Goal: Find specific page/section: Find specific page/section

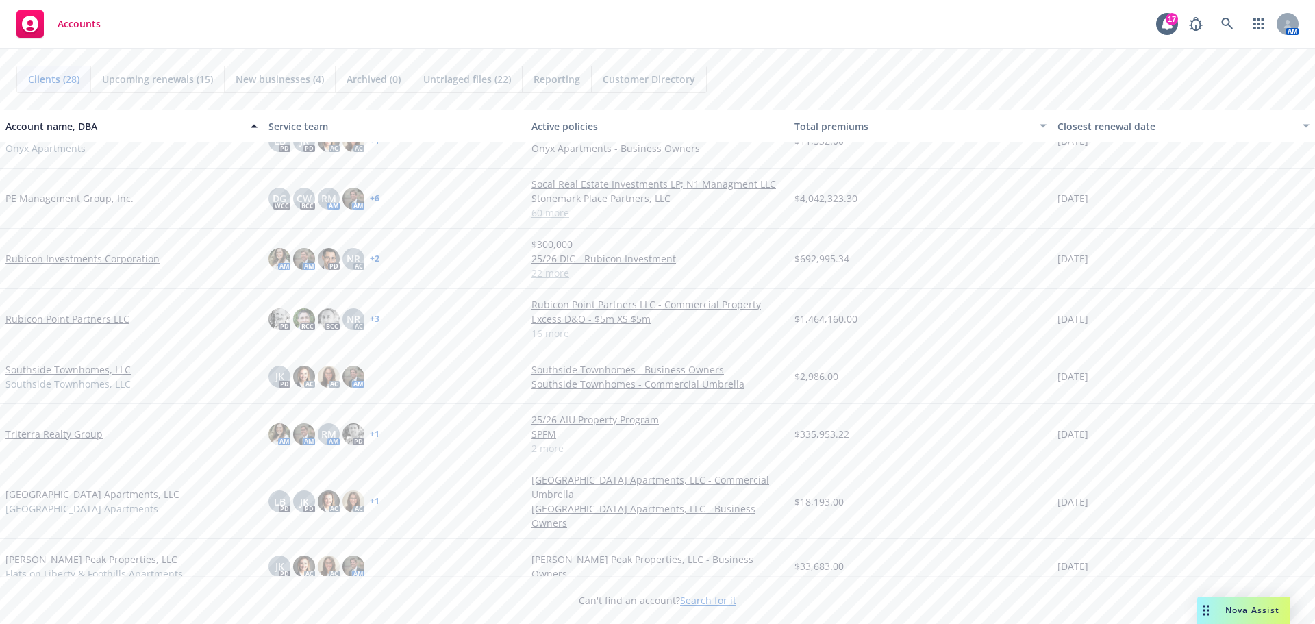
scroll to position [1096, 0]
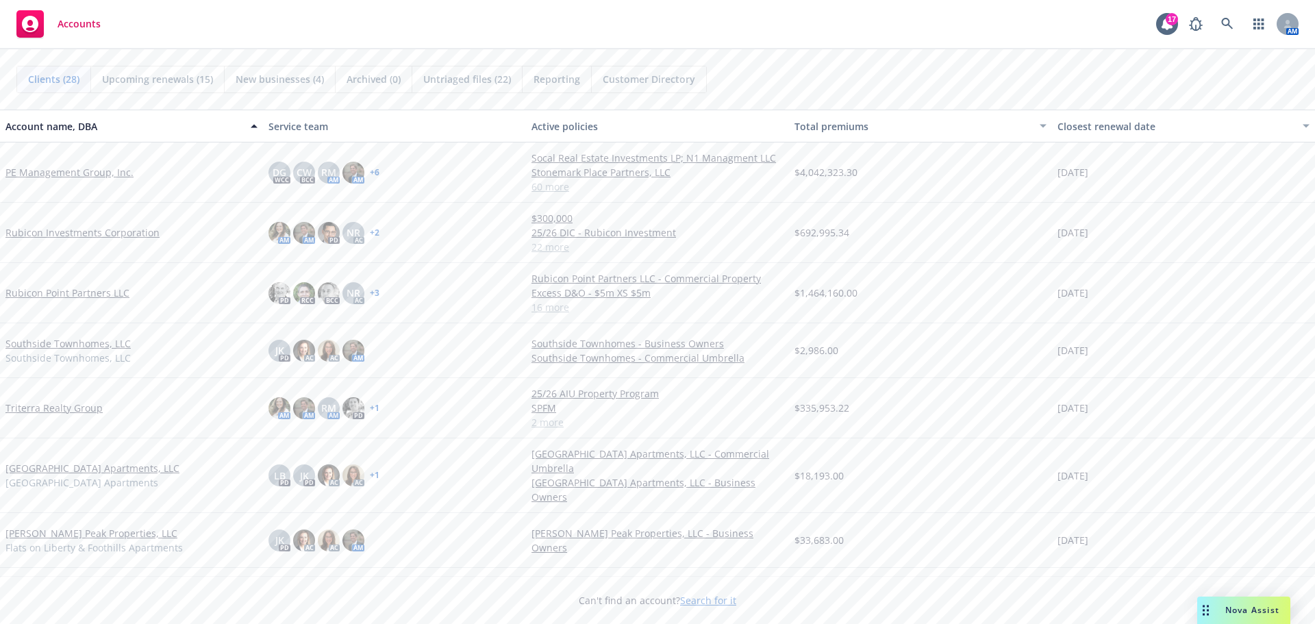
click at [76, 288] on link "Rubicon Point Partners LLC" at bounding box center [67, 293] width 124 height 14
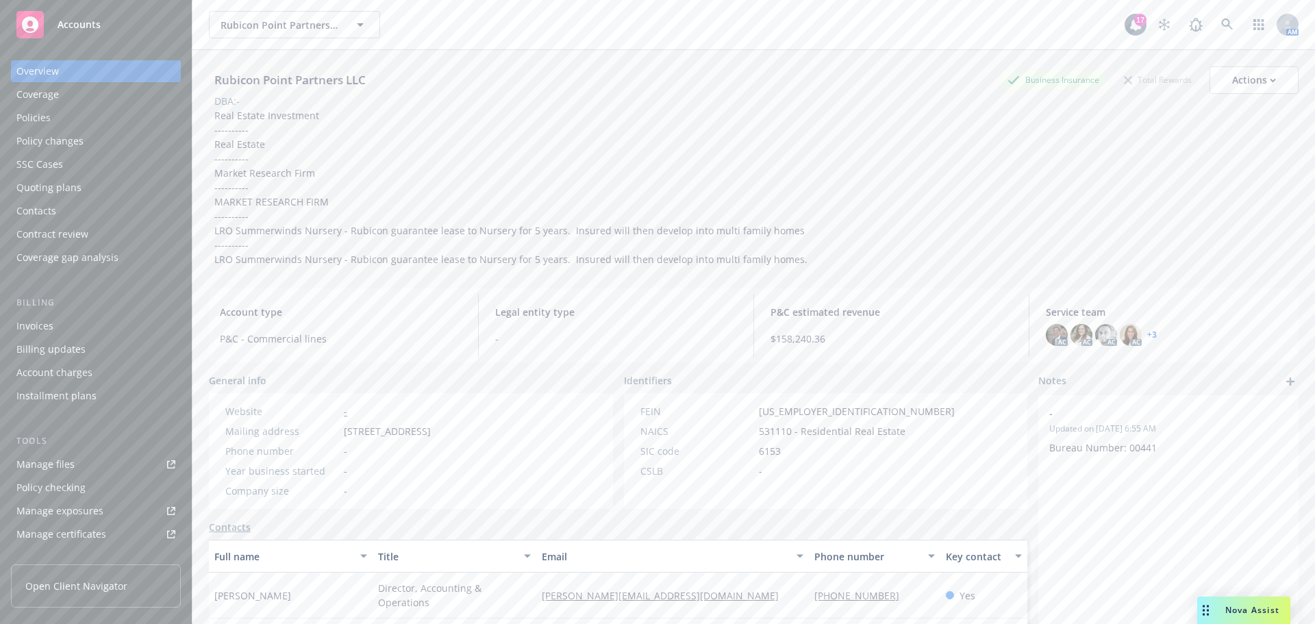
click at [61, 113] on div "Policies" at bounding box center [95, 118] width 159 height 22
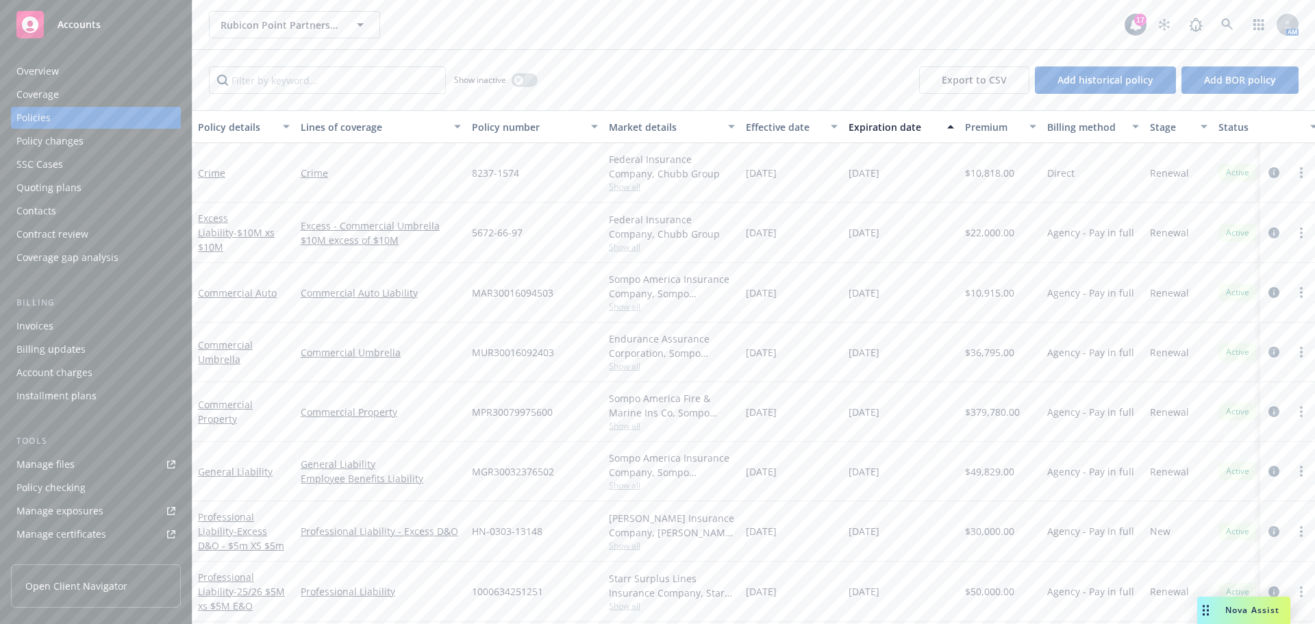
scroll to position [342, 0]
